Goal: Task Accomplishment & Management: Use online tool/utility

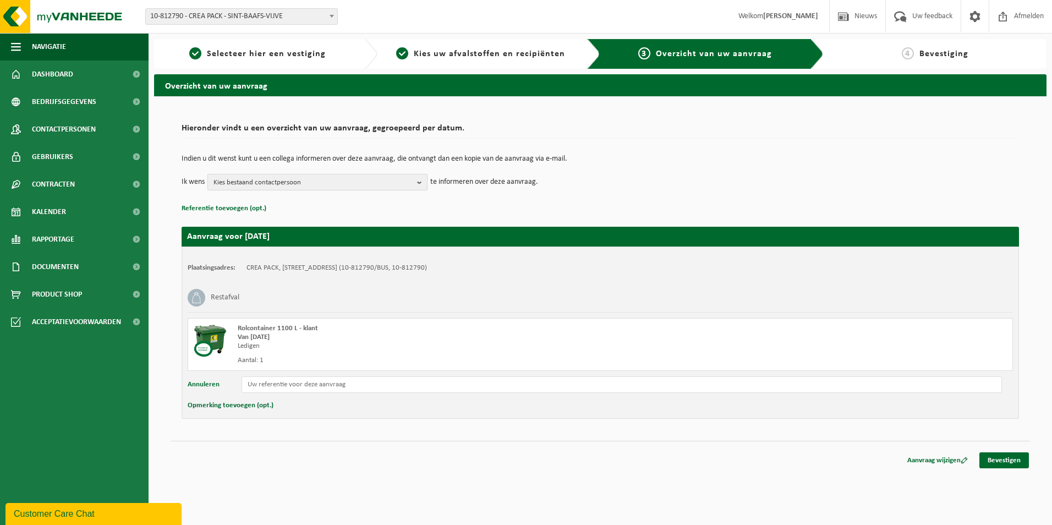
click at [277, 178] on span "Kies bestaand contactpersoon" at bounding box center [313, 182] width 199 height 17
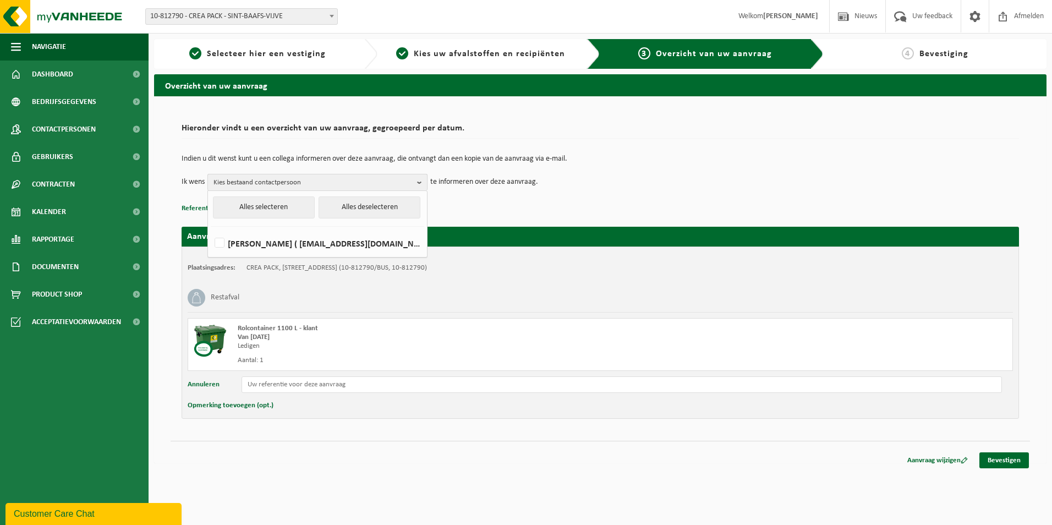
click at [277, 178] on span "Kies bestaand contactpersoon" at bounding box center [313, 182] width 199 height 17
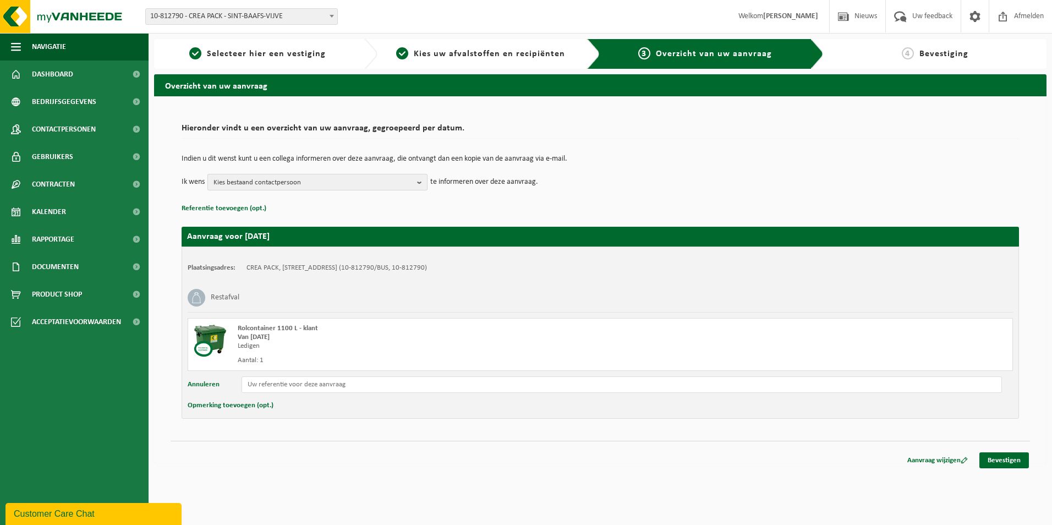
click at [277, 178] on span "Kies bestaand contactpersoon" at bounding box center [313, 182] width 199 height 17
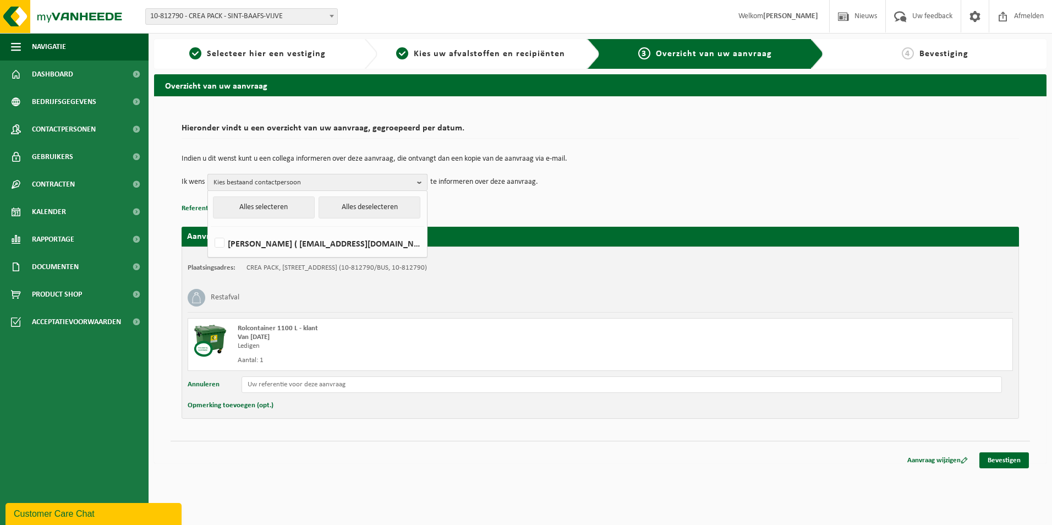
click at [277, 178] on span "Kies bestaand contactpersoon" at bounding box center [313, 182] width 199 height 17
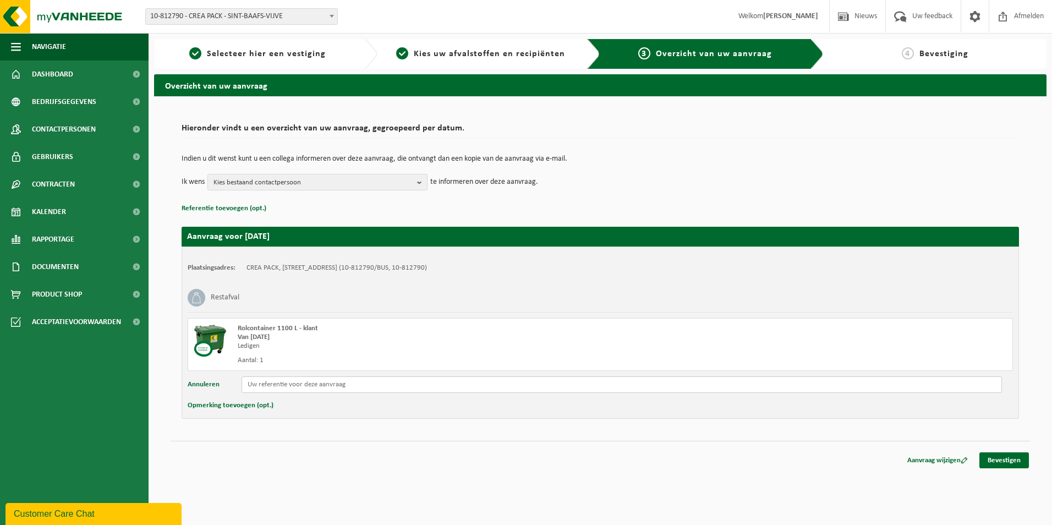
click at [296, 384] on input "text" at bounding box center [622, 384] width 761 height 17
click at [294, 384] on input "text" at bounding box center [622, 384] width 761 height 17
type input "1220998"
click at [1019, 458] on link "Bevestigen" at bounding box center [1005, 460] width 50 height 16
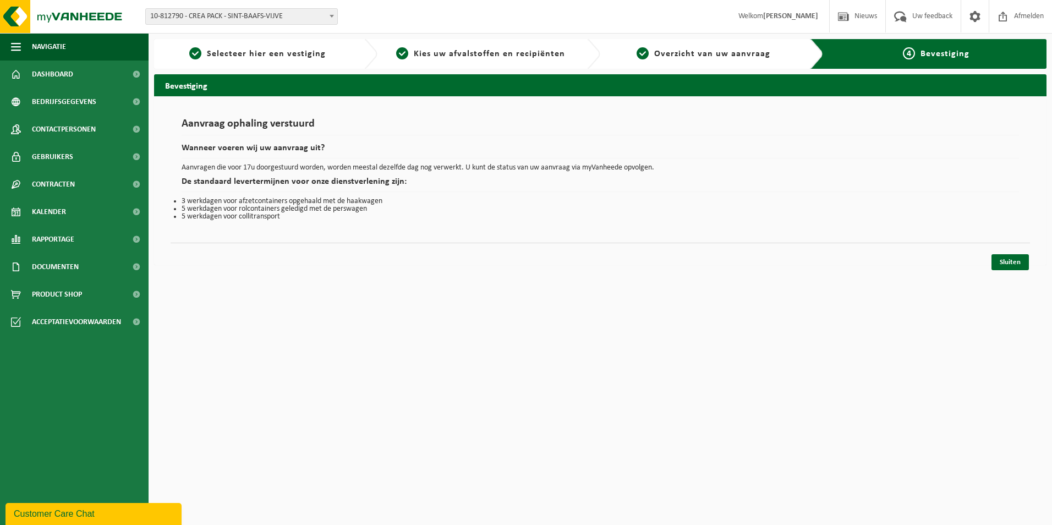
click at [991, 274] on div "Navigatie Nieuws Uw feedback Afmelden Dashboard Bedrijfsgegevens Contactpersone…" at bounding box center [526, 138] width 1052 height 276
click at [996, 271] on div "Navigatie Nieuws Uw feedback Afmelden Dashboard Bedrijfsgegevens Contactpersone…" at bounding box center [526, 138] width 1052 height 276
click at [1003, 265] on link "Sluiten" at bounding box center [1010, 262] width 37 height 16
